Goal: Information Seeking & Learning: Check status

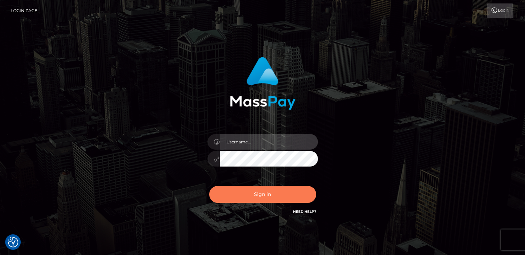
type input "catalinad"
click at [246, 198] on button "Sign in" at bounding box center [262, 194] width 107 height 17
type input "catalinad"
click at [242, 196] on button "Sign in" at bounding box center [262, 194] width 107 height 17
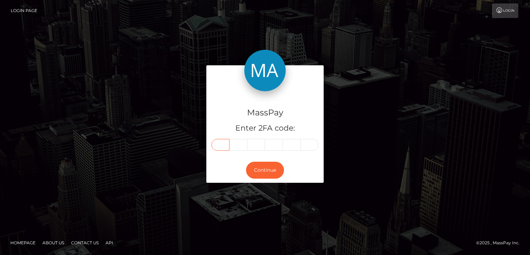
click at [224, 147] on input "text" at bounding box center [221, 145] width 18 height 12
type input "4"
type input "6"
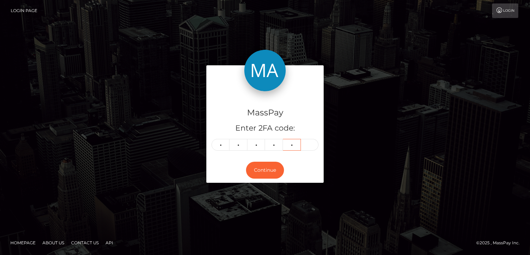
type input "7"
type input "3"
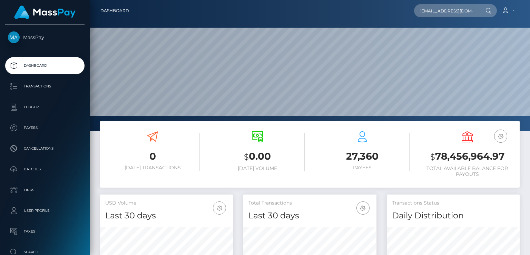
scroll to position [122, 133]
type input "ddjones1897@gmail.com"
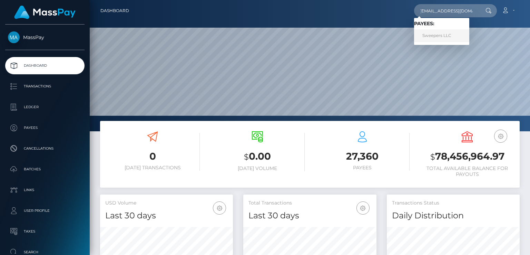
scroll to position [0, 0]
click at [441, 37] on link "Sweepers LLC" at bounding box center [441, 35] width 55 height 13
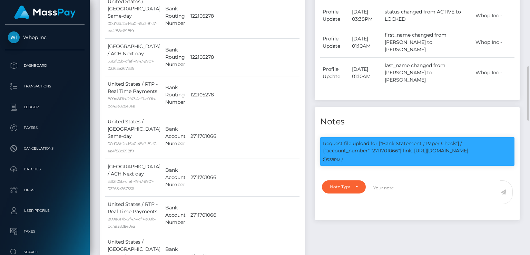
scroll to position [83, 133]
click at [387, 140] on p "Request file upload for ["Bank Statement","Paper Check"] / {"account_number":"2…" at bounding box center [417, 147] width 189 height 14
copy p "2711701066"
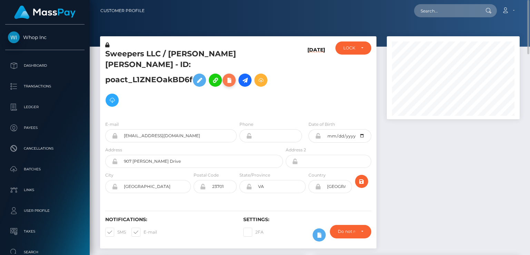
click at [233, 76] on icon at bounding box center [229, 80] width 8 height 9
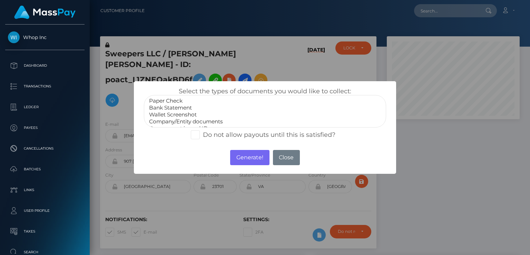
select select "Bank Statement"
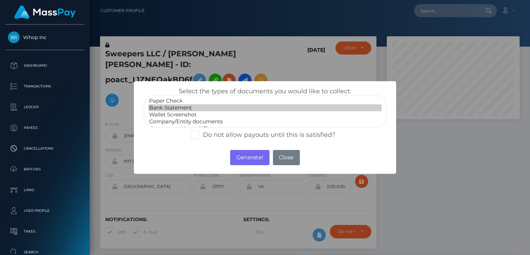
click at [185, 107] on option "Bank Statement" at bounding box center [264, 107] width 233 height 7
click at [239, 157] on button "Generate!" at bounding box center [249, 157] width 39 height 15
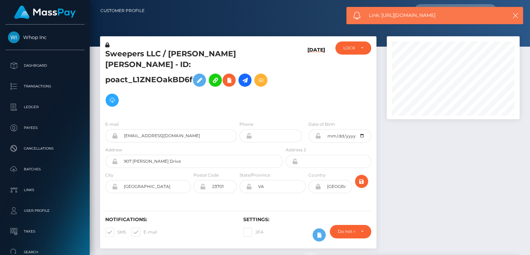
click at [395, 14] on span "Link: https://l.maspay.io/qgJOy" at bounding box center [434, 15] width 131 height 7
copy span "Link: https://l.maspay.io/qgJOy"
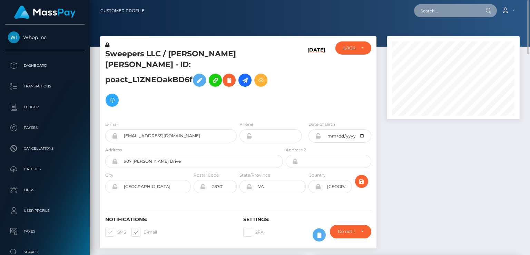
paste input "payout_c7f1e5e6-78a7-11f0-9703-0266f44cc279"
drag, startPoint x: 421, startPoint y: 10, endPoint x: 479, endPoint y: 13, distance: 58.0
click at [479, 13] on div "payout_c7f1e5e6-78a7-11f0-9703-0266f44cc279 Loading... Loading..." at bounding box center [455, 10] width 83 height 13
paste input "out_XquixZJmcGi07"
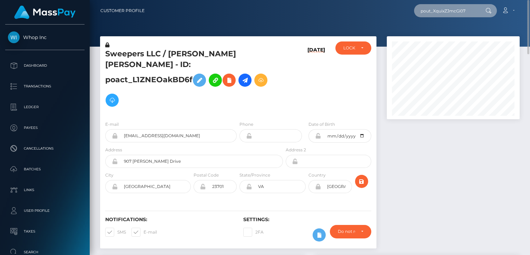
scroll to position [0, 0]
type input "pout_XquixZJmcGi07"
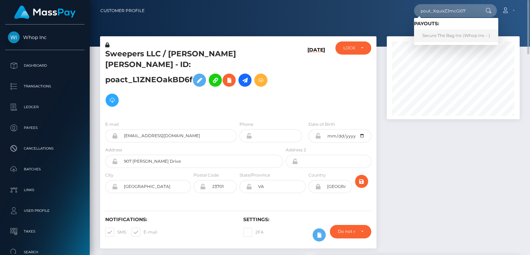
click at [438, 33] on link "Secure The Bag Inc (Whop Inc - )" at bounding box center [456, 35] width 84 height 13
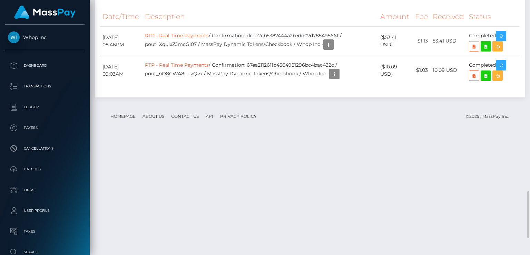
scroll to position [1127, 0]
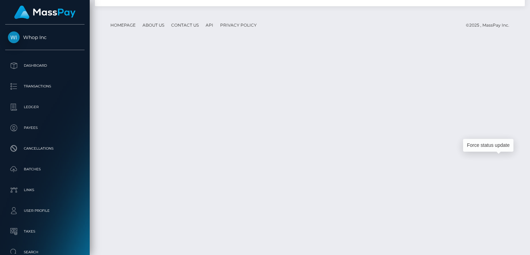
click at [505, 153] on div "Force status update" at bounding box center [488, 145] width 50 height 17
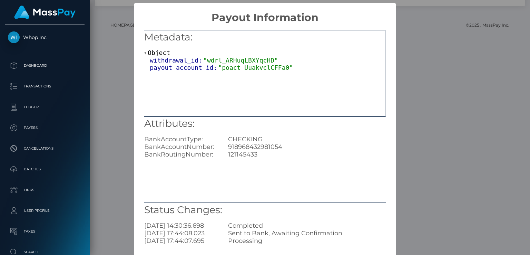
click at [473, 61] on div "× Payout Information Metadata: Object withdrawal_id: "wdrl_ARHuqLBXYqcHD" payou…" at bounding box center [265, 127] width 530 height 255
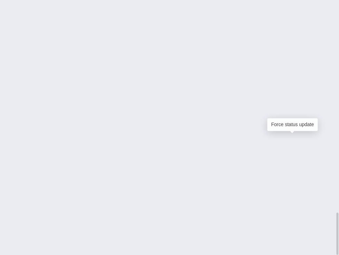
scroll to position [83, 99]
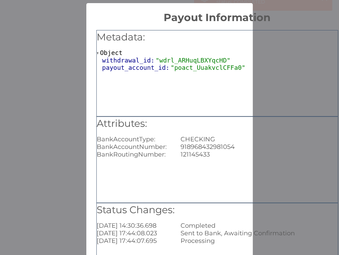
click at [52, 216] on div "× Payout Information Metadata: Object withdrawal_id: "wdrl_ARHuqLBXYqcHD" payou…" at bounding box center [169, 127] width 339 height 255
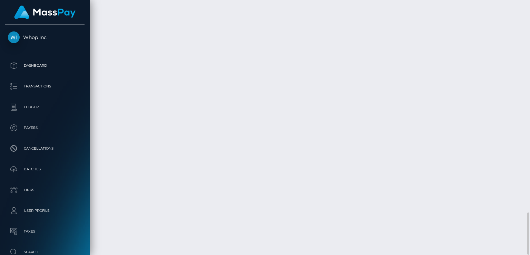
scroll to position [345085, 345035]
click at [195, 244] on div "Customer Profile Loading... Loading..." at bounding box center [310, 127] width 440 height 255
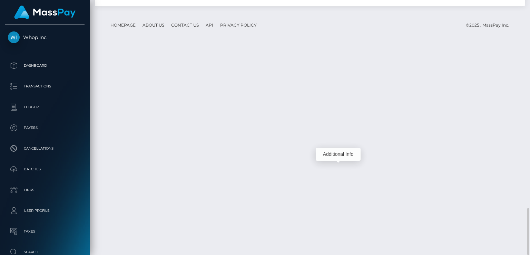
scroll to position [83, 133]
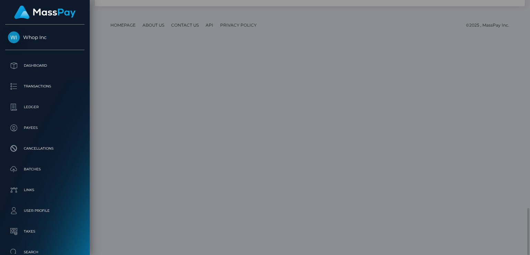
scroll to position [0, 0]
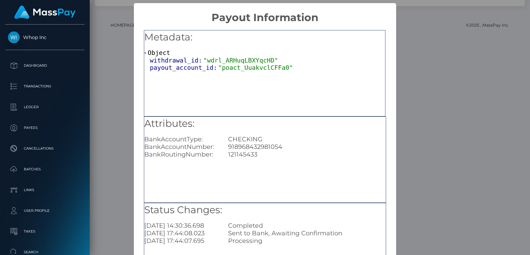
click at [411, 109] on div "× Payout Information Metadata: Object withdrawal_id: "wdrl_ARHuqLBXYqcHD" payou…" at bounding box center [265, 127] width 530 height 255
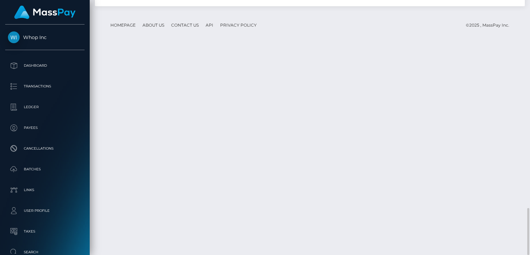
scroll to position [83, 133]
drag, startPoint x: 102, startPoint y: 153, endPoint x: 300, endPoint y: 159, distance: 198.2
copy tr "August 13, 2025 08:46PM RTP - Real Time Payments / Confirmation: dccc2cb5387444…"
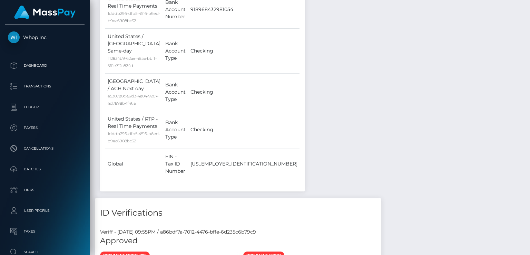
scroll to position [0, 0]
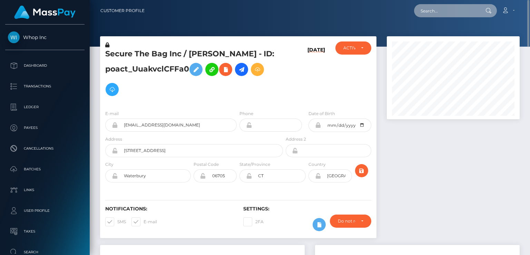
paste input "pout_xVTNfIt9WnQ48"
type input "pout_xVTNfIt9WnQ48"
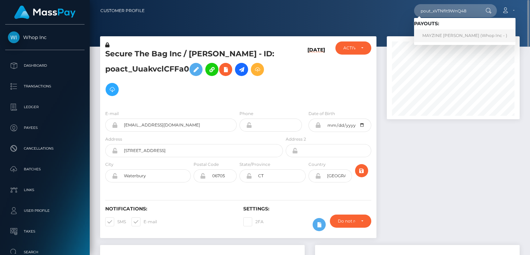
click at [447, 36] on link "MAYZINE ALETHEA AYALA (Whop Inc - )" at bounding box center [464, 35] width 101 height 13
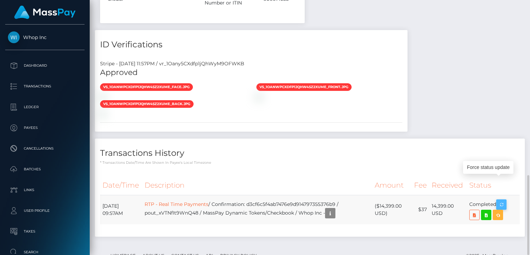
scroll to position [83, 133]
click at [506, 200] on icon "button" at bounding box center [501, 204] width 8 height 9
drag, startPoint x: 104, startPoint y: 184, endPoint x: 377, endPoint y: 203, distance: 273.7
click at [508, 195] on tr "August 14, 2025 09:57AM RTP - Real Time Payments / Confirmation: d3cf6c5f4ab747…" at bounding box center [310, 209] width 420 height 29
copy tr "August 14, 2025 09:57AM RTP - Real Time Payments / Confirmation: d3cf6c5f4ab747…"
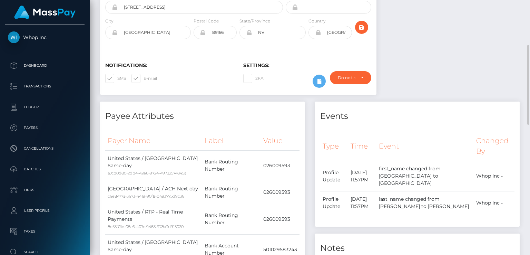
scroll to position [0, 0]
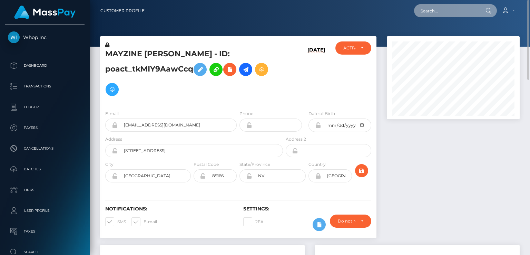
paste input "pout_XquixZJmcGi07"
type input "pout_XquixZJmcGi07"
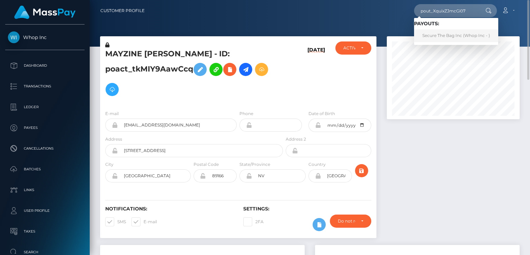
click at [445, 37] on link "Secure The Bag Inc (Whop Inc - )" at bounding box center [456, 35] width 84 height 13
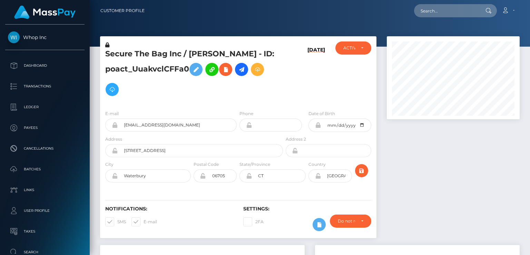
scroll to position [83, 133]
paste input "poact_K4vWRuaaongv"
type input "poact_K4vWRuaaongv"
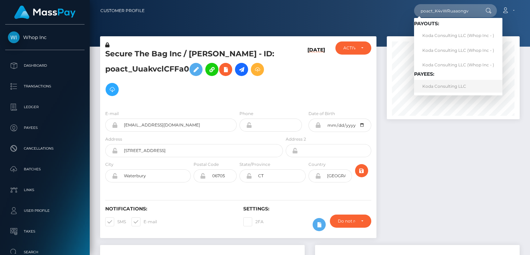
click at [434, 89] on link "Koda Consulting LLC" at bounding box center [458, 86] width 88 height 13
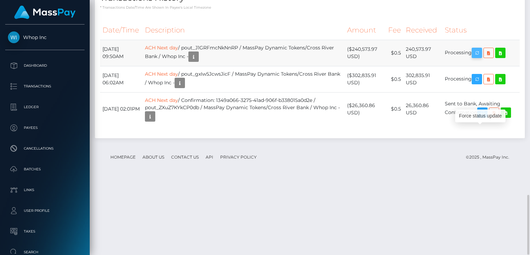
scroll to position [83, 133]
click at [479, 57] on icon "button" at bounding box center [477, 53] width 8 height 9
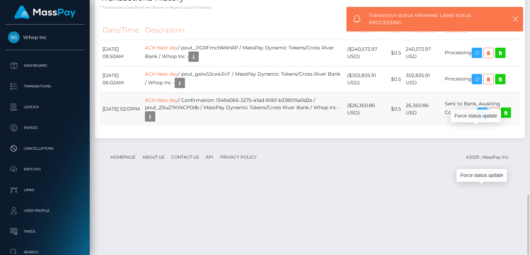
click at [487, 117] on icon "button" at bounding box center [482, 112] width 8 height 9
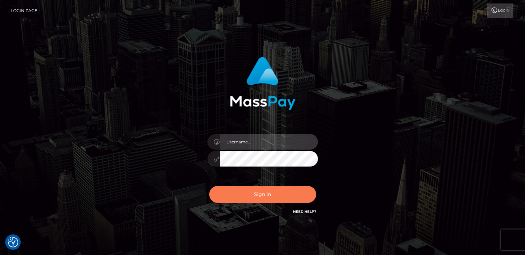
type input "catalinad"
click at [253, 195] on button "Sign in" at bounding box center [262, 194] width 107 height 17
type input "catalinad"
click at [259, 197] on button "Sign in" at bounding box center [262, 194] width 107 height 17
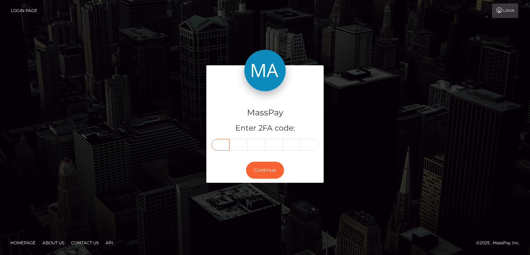
click at [224, 146] on input "text" at bounding box center [221, 145] width 18 height 12
type input "2"
type input "9"
type input "6"
type input "1"
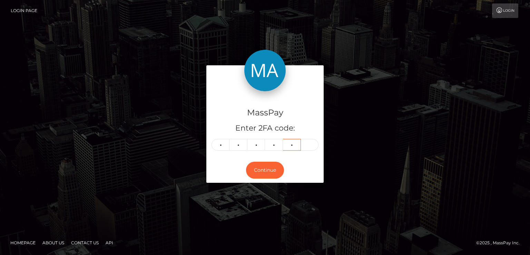
type input "4"
type input "5"
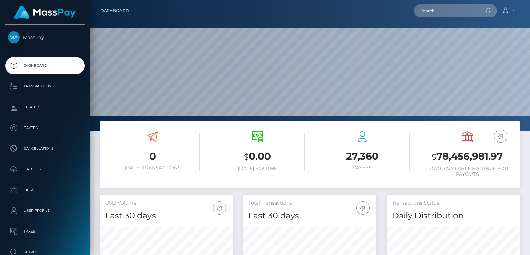
scroll to position [122, 133]
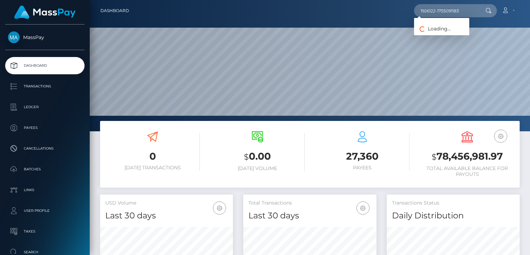
type input "1926122-1755091183"
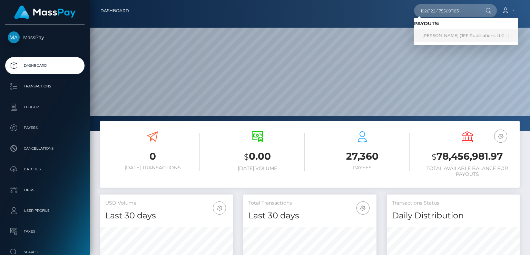
click at [434, 36] on link "[PERSON_NAME] (JFF Publications LLC - )" at bounding box center [466, 35] width 104 height 13
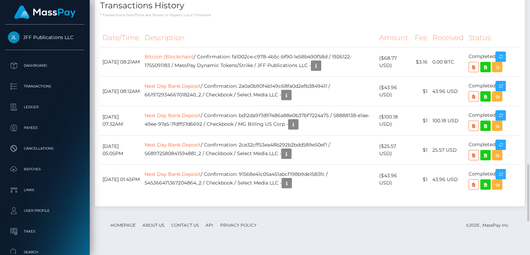
scroll to position [872, 0]
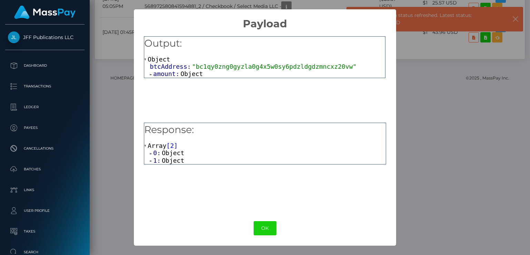
click at [217, 65] on span ""bc1qy0zng0gyzla0g4x5w0sy6pdzldgdzmncxz20vw"" at bounding box center [274, 66] width 165 height 7
copy span "bc1qy0zng0gyzla0g4x5w0sy6pdzldgdzmncxz20vw"
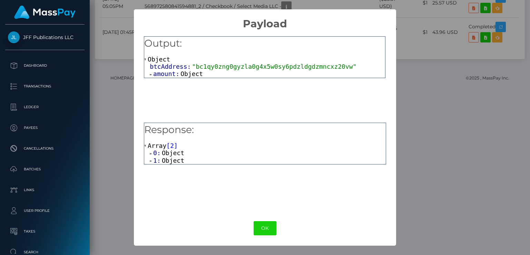
click at [424, 241] on div "× Payload Output: Object btcAddress: "bc1qy0zng0gyzla0g4x5w0sy6pdzldgdzmncxz20v…" at bounding box center [265, 127] width 530 height 255
click at [424, 240] on div "× Payload Output: Object btcAddress: "bc1qy0zng0gyzla0g4x5w0sy6pdzldgdzmncxz20v…" at bounding box center [265, 127] width 530 height 255
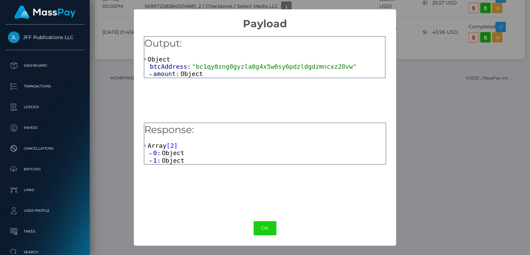
click at [126, 220] on div "× Payload Output: Object btcAddress: "bc1qy0zng0gyzla0g4x5w0sy6pdzldgdzmncxz20v…" at bounding box center [265, 127] width 530 height 255
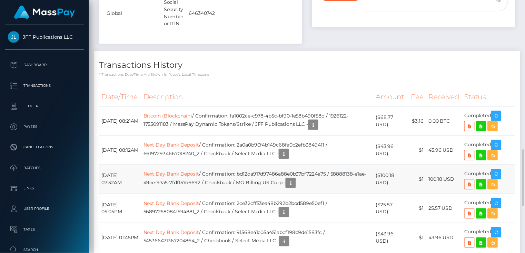
scroll to position [872, 0]
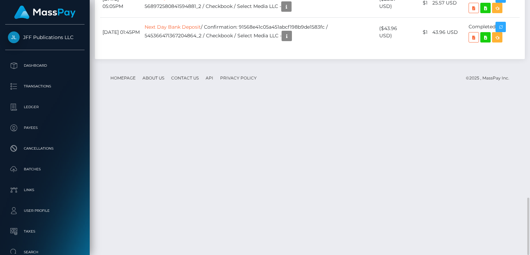
drag, startPoint x: 241, startPoint y: 64, endPoint x: 338, endPoint y: 63, distance: 97.0
copy td "fa1002ce-c978-4b5c-bf90-1e58b490f58d"
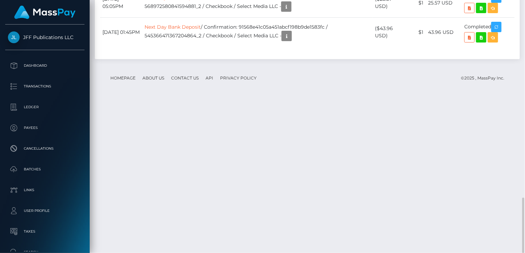
scroll to position [345085, 345037]
